Goal: Register for event/course

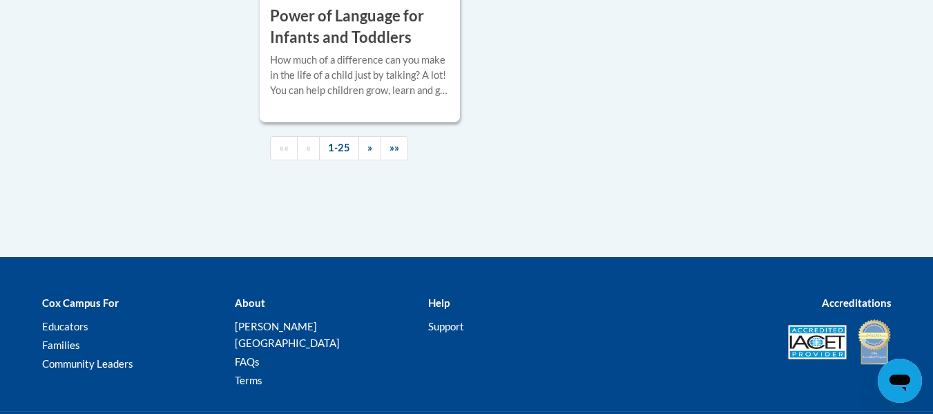
scroll to position [3492, 0]
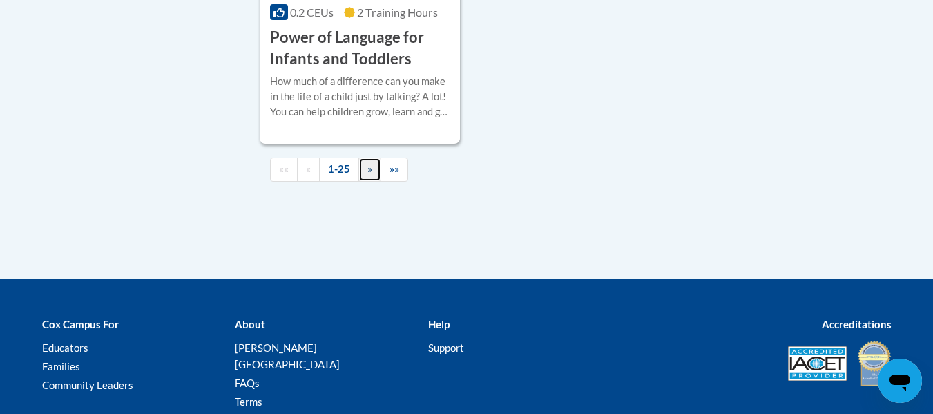
click at [371, 175] on span "»" at bounding box center [369, 169] width 5 height 12
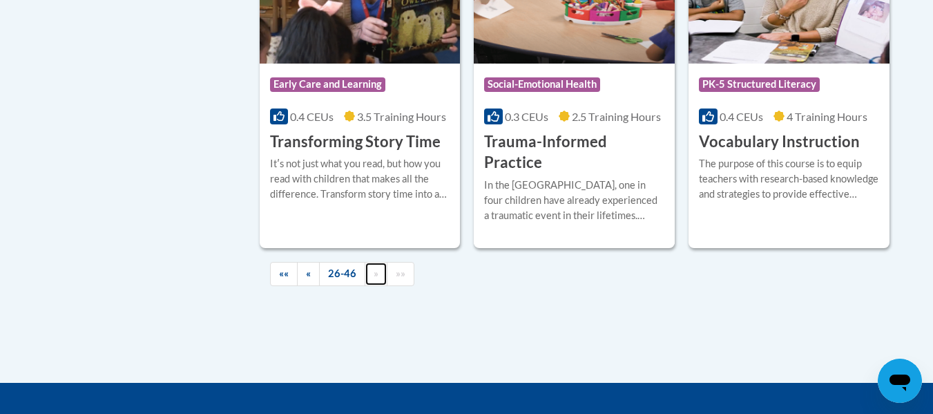
scroll to position [2517, 0]
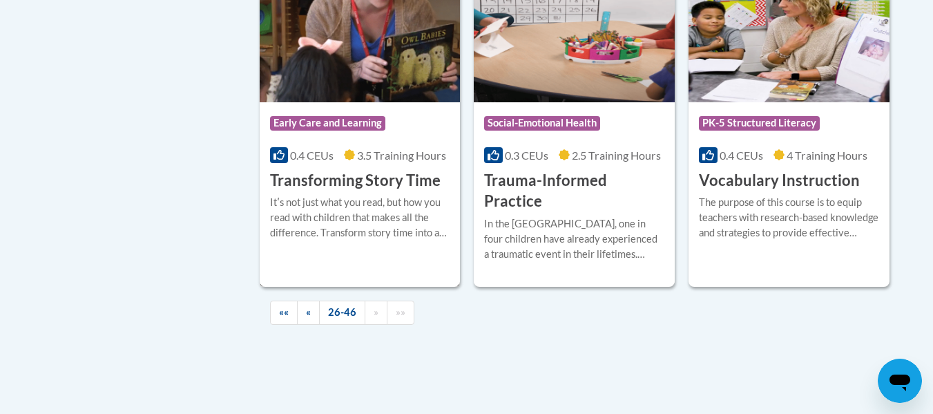
click at [416, 48] on img at bounding box center [360, 31] width 201 height 141
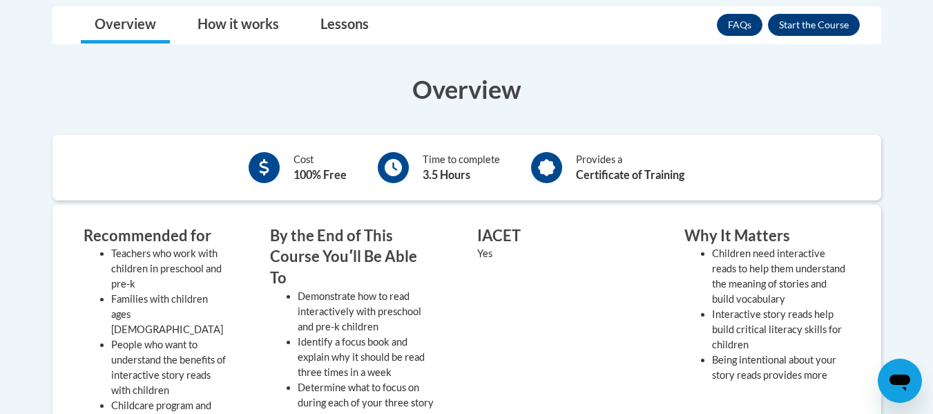
scroll to position [361, 0]
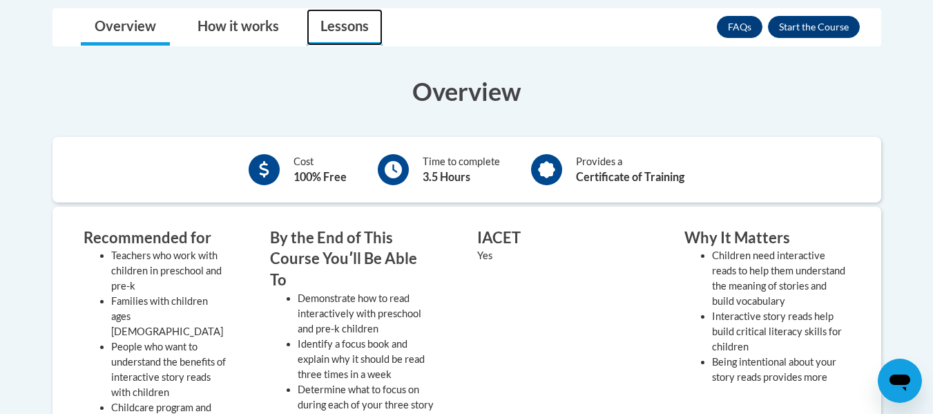
click at [339, 26] on link "Lessons" at bounding box center [345, 27] width 76 height 37
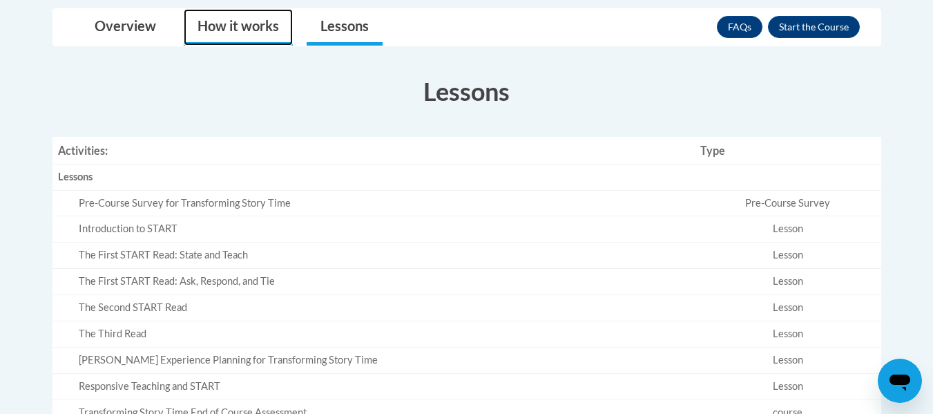
click at [258, 22] on link "How it works" at bounding box center [238, 27] width 109 height 37
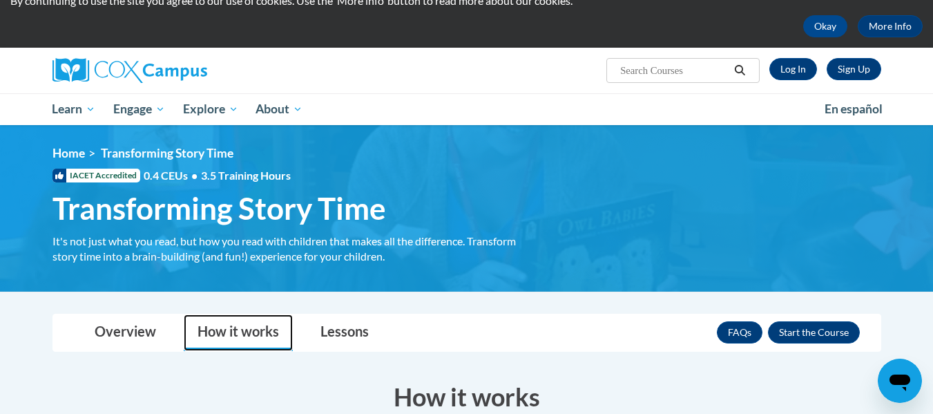
scroll to position [0, 0]
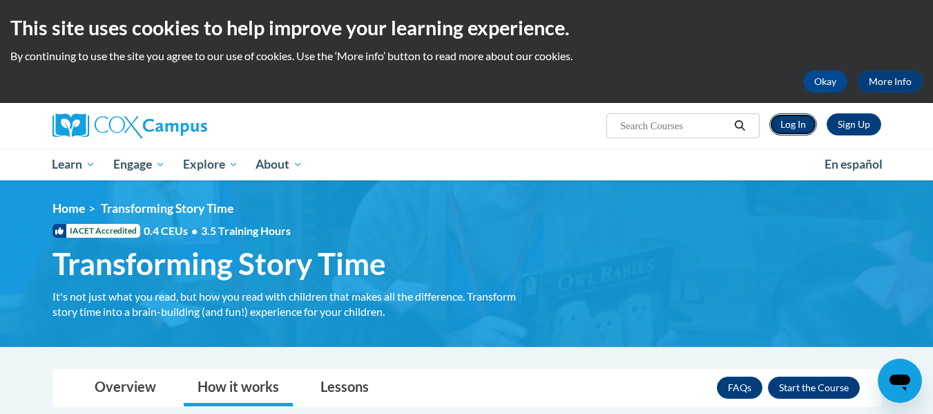
click at [787, 131] on link "Log In" at bounding box center [793, 124] width 48 height 22
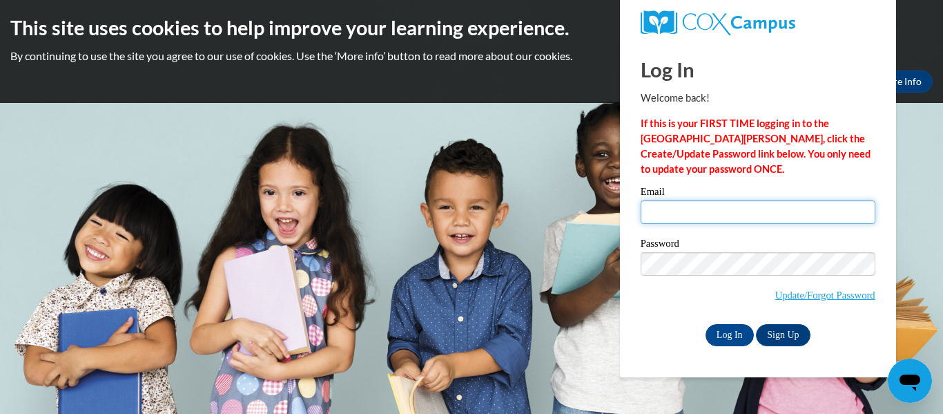
click at [700, 220] on input "Email" at bounding box center [758, 211] width 235 height 23
type input "tzagar@kusd.edu"
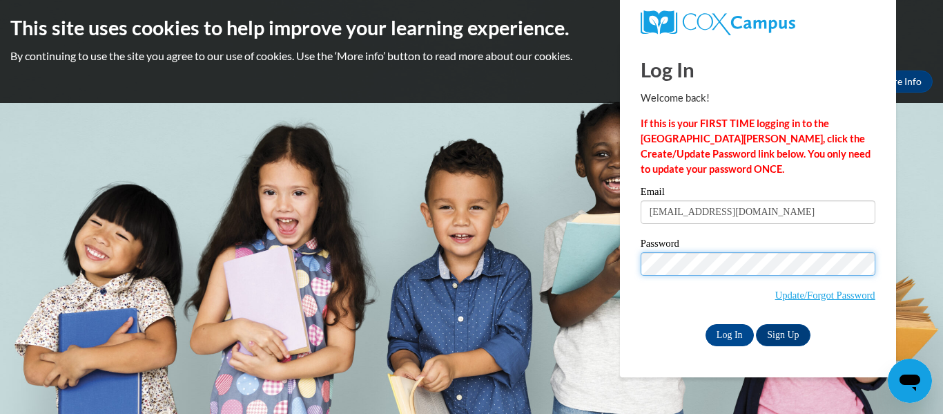
click at [706, 324] on input "Log In" at bounding box center [730, 335] width 48 height 22
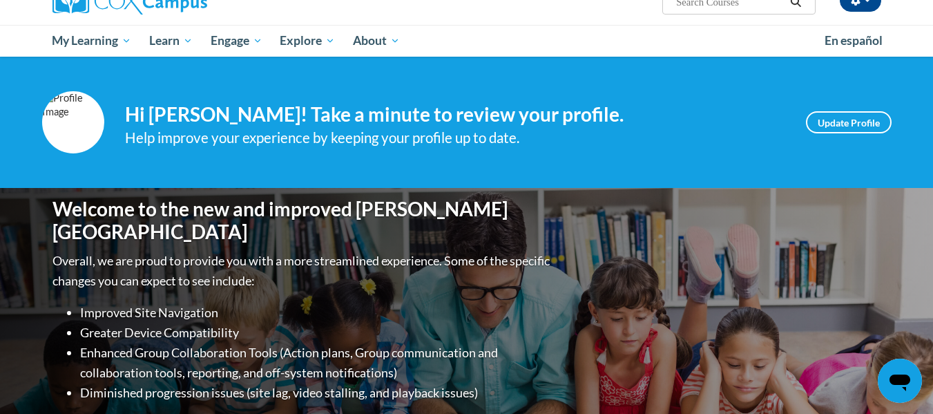
scroll to position [11, 0]
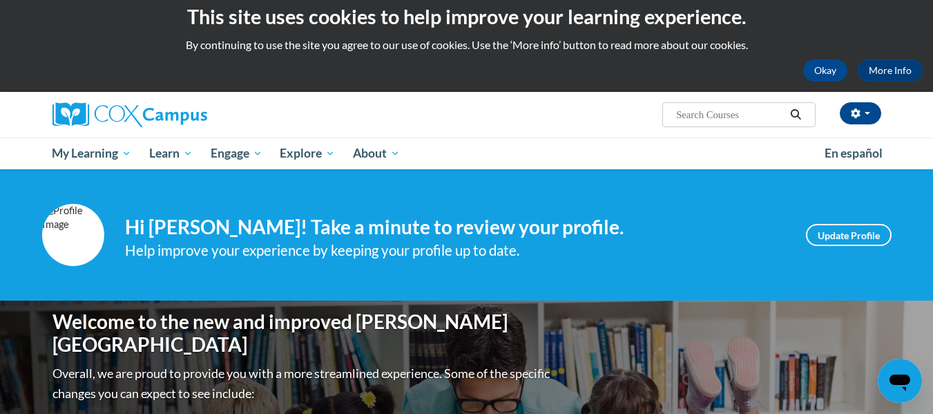
click at [909, 88] on div "This site uses cookies to help improve your learning experience. By continuing …" at bounding box center [466, 40] width 933 height 103
click at [680, 108] on input "Search..." at bounding box center [730, 114] width 111 height 17
type input "transforming story time"
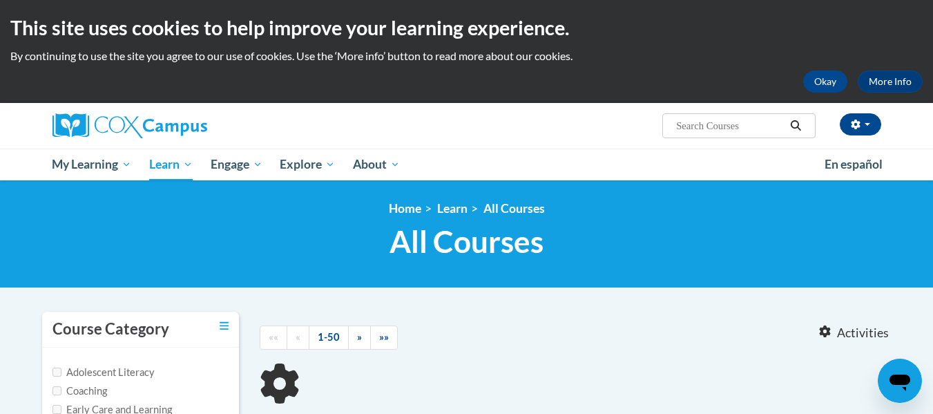
type input "transforming story time"
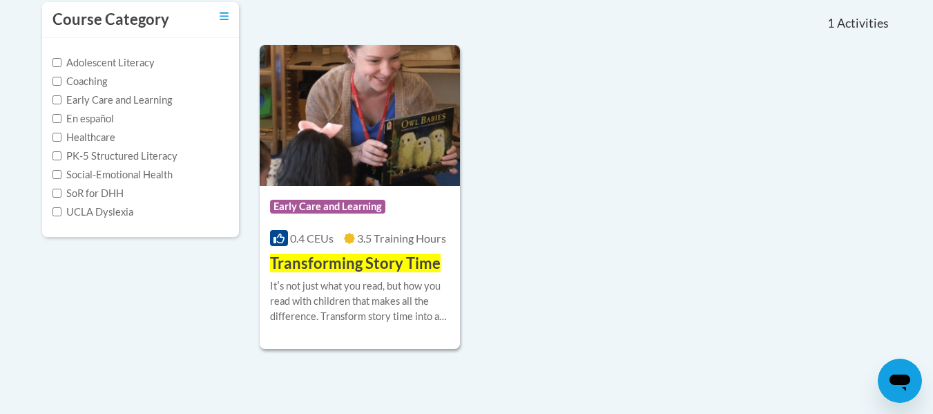
scroll to position [341, 0]
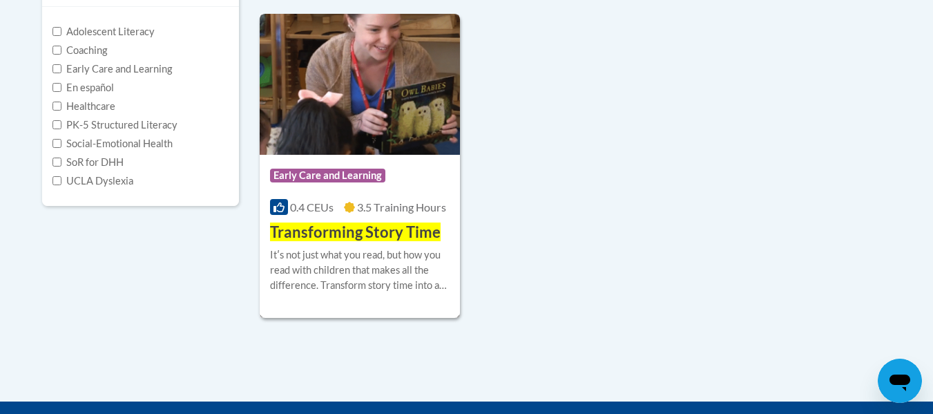
click at [355, 161] on div "Course Category: Early Care and Learning 0.4 CEUs 3.5 Training Hours COURSE Tra…" at bounding box center [360, 199] width 201 height 88
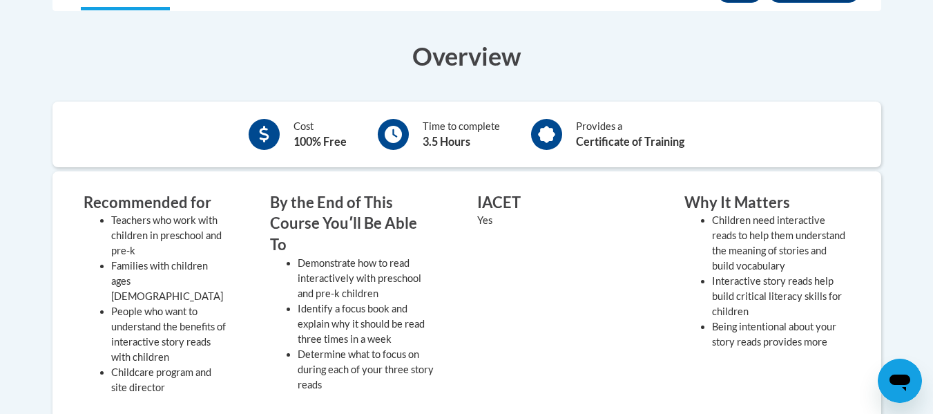
scroll to position [34, 0]
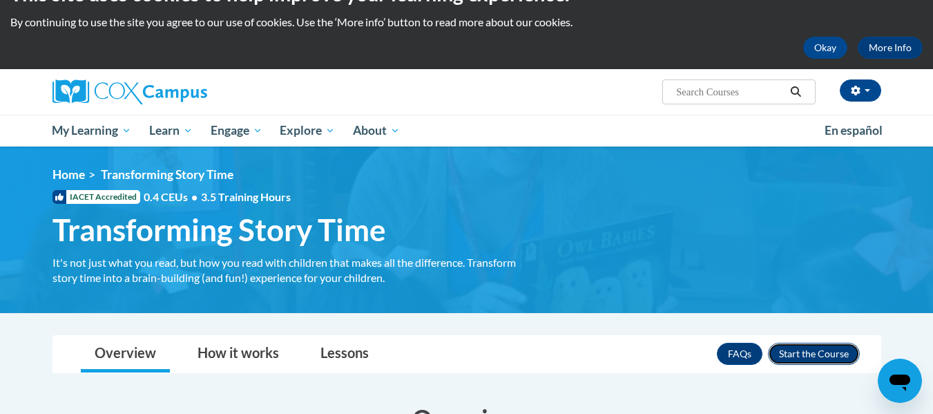
click at [798, 358] on button "Enroll" at bounding box center [814, 354] width 92 height 22
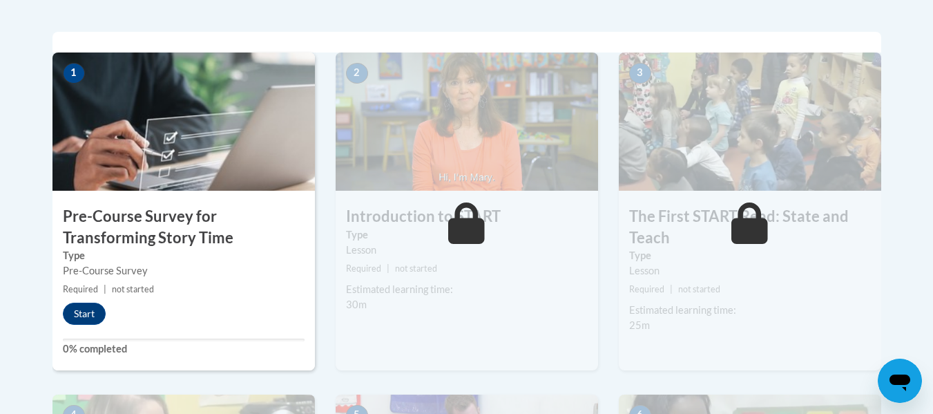
scroll to position [368, 0]
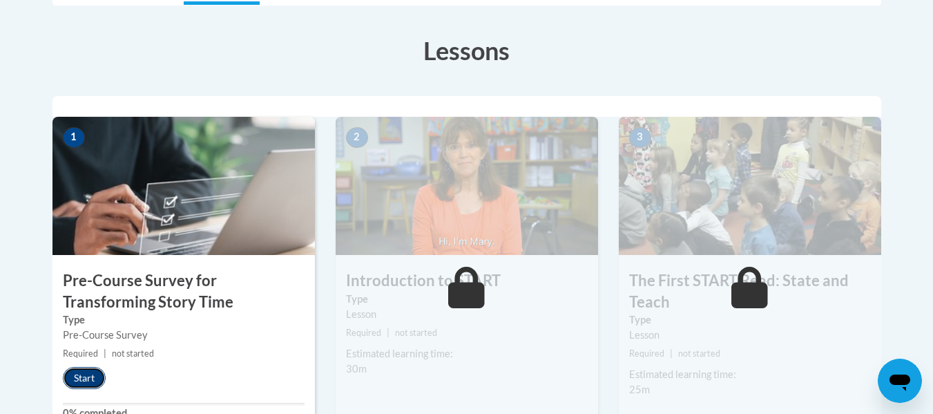
click at [73, 375] on button "Start" at bounding box center [84, 378] width 43 height 22
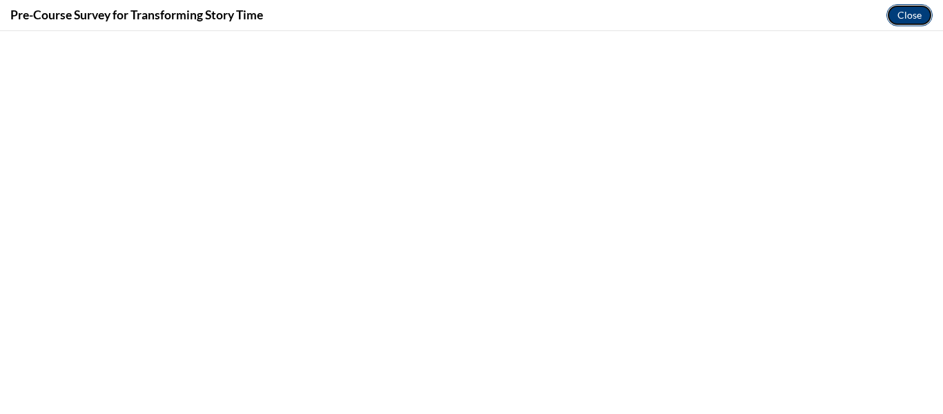
click at [917, 23] on button "Close" at bounding box center [910, 15] width 46 height 22
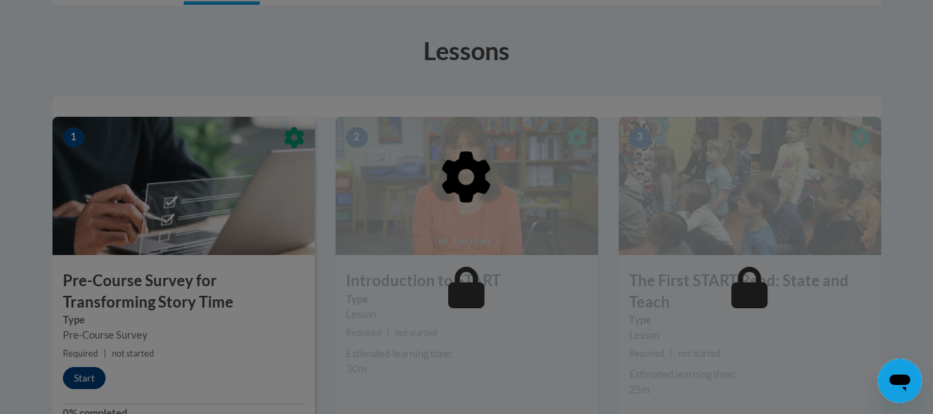
click at [193, 213] on div at bounding box center [466, 248] width 829 height 262
click at [361, 7] on div at bounding box center [466, 207] width 933 height 414
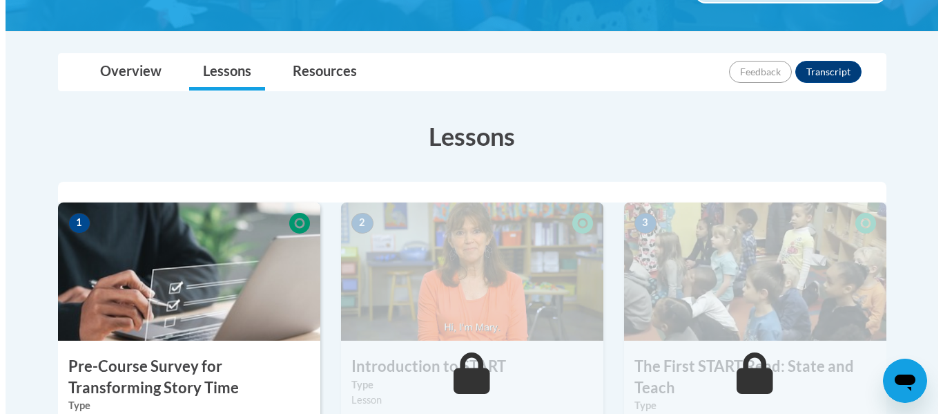
scroll to position [402, 0]
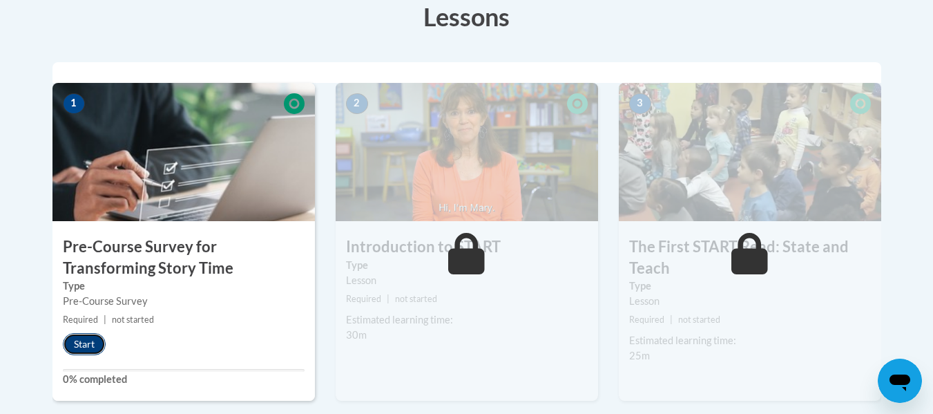
click at [90, 338] on button "Start" at bounding box center [84, 344] width 43 height 22
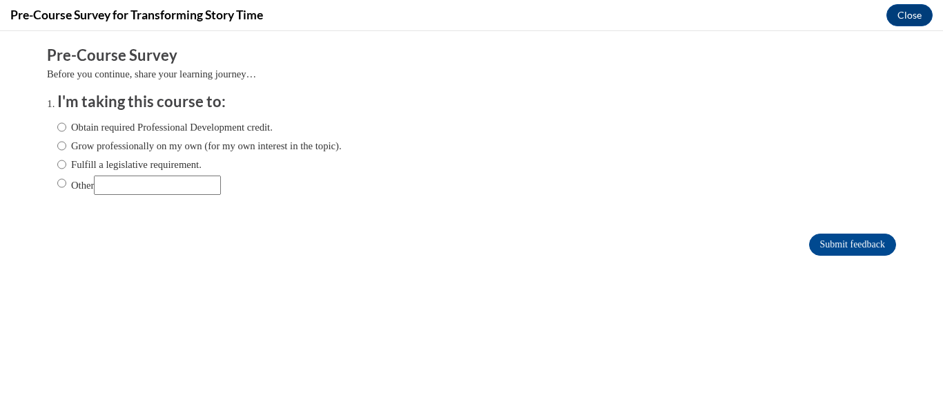
scroll to position [0, 0]
click at [156, 128] on label "Obtain required Professional Development credit." at bounding box center [164, 126] width 215 height 15
click at [66, 128] on input "Obtain required Professional Development credit." at bounding box center [61, 126] width 9 height 15
radio input "true"
click at [823, 245] on input "Submit feedback" at bounding box center [852, 244] width 87 height 22
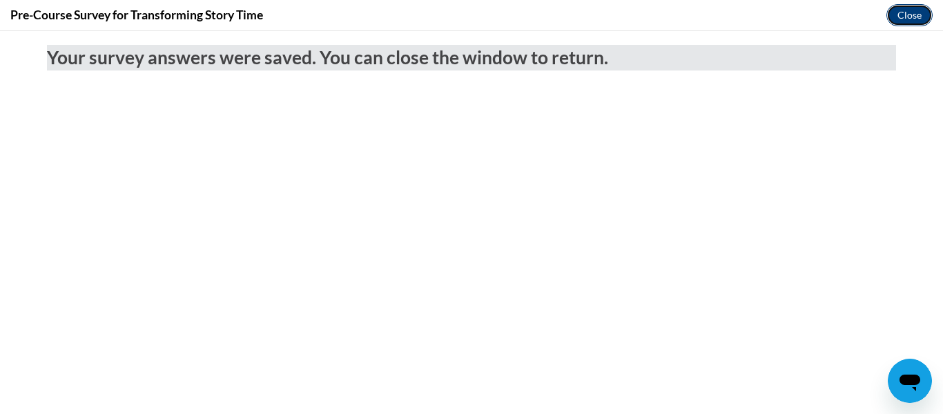
click at [911, 15] on button "Close" at bounding box center [910, 15] width 46 height 22
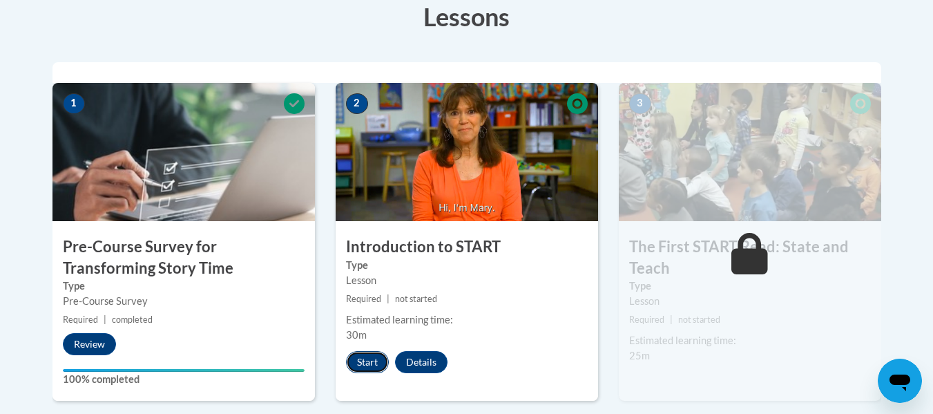
click at [370, 356] on button "Start" at bounding box center [367, 362] width 43 height 22
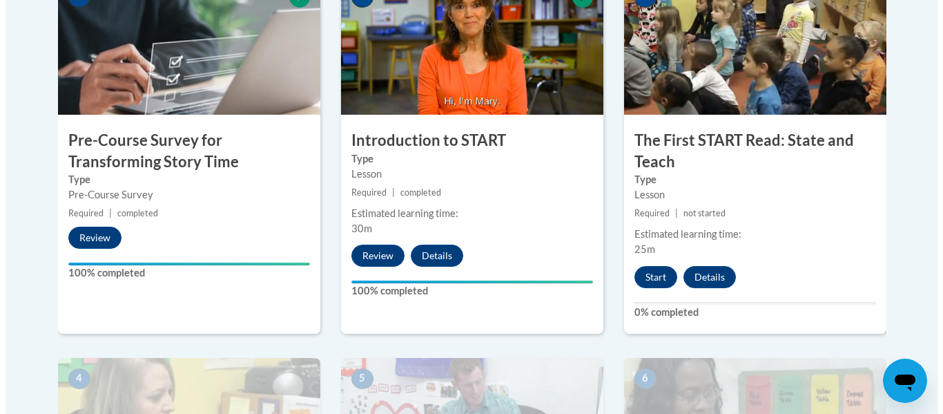
scroll to position [548, 0]
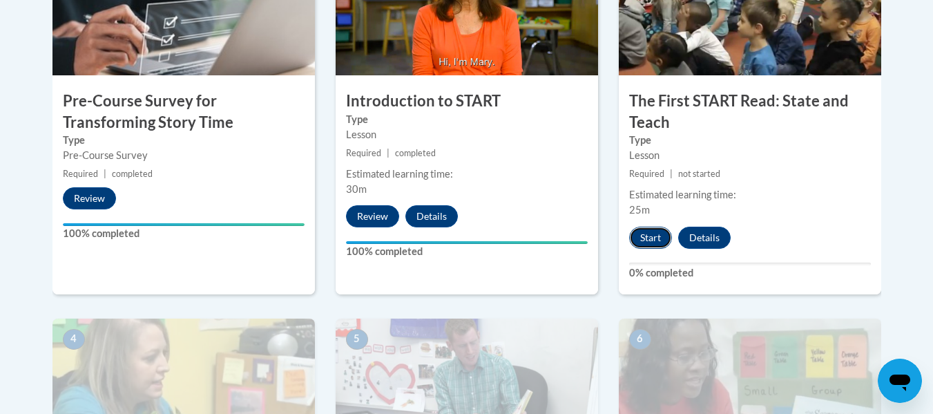
click at [651, 235] on button "Start" at bounding box center [650, 238] width 43 height 22
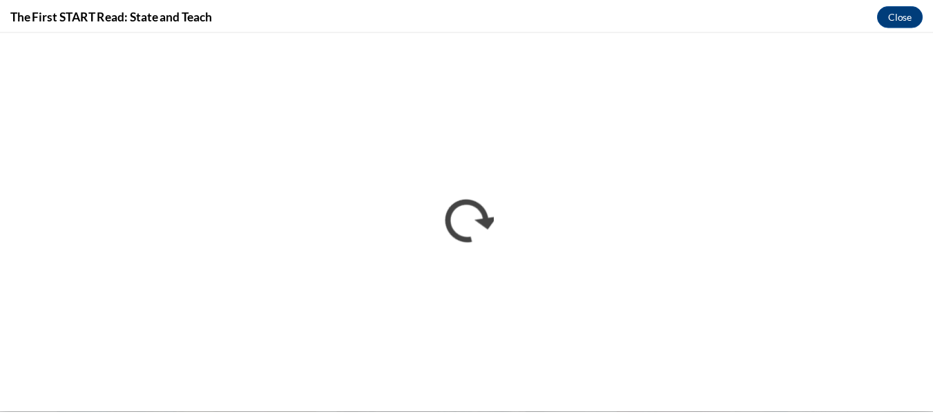
scroll to position [0, 0]
